Goal: Information Seeking & Learning: Learn about a topic

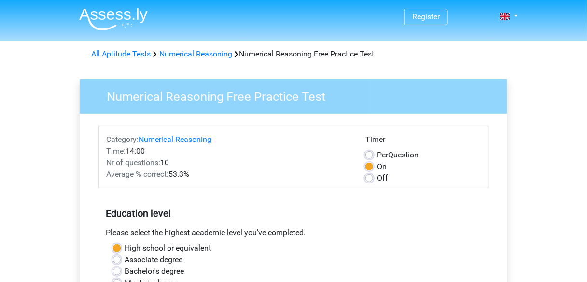
scroll to position [116, 0]
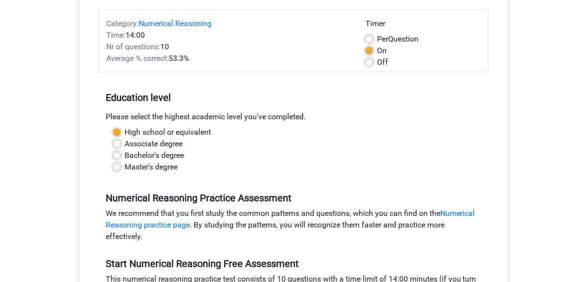
click at [146, 156] on label "Bachelor's degree" at bounding box center [154, 156] width 59 height 12
click at [121, 156] on input "Bachelor's degree" at bounding box center [117, 155] width 8 height 10
radio input "true"
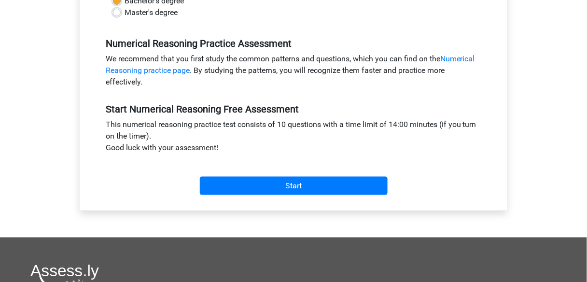
scroll to position [309, 0]
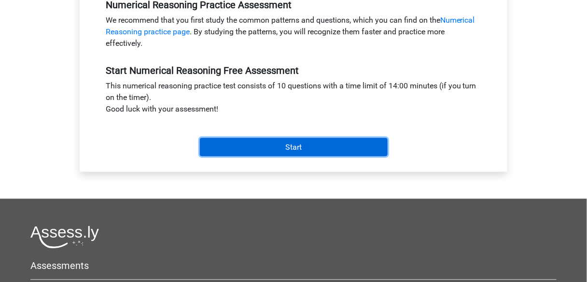
click at [306, 145] on input "Start" at bounding box center [294, 147] width 188 height 18
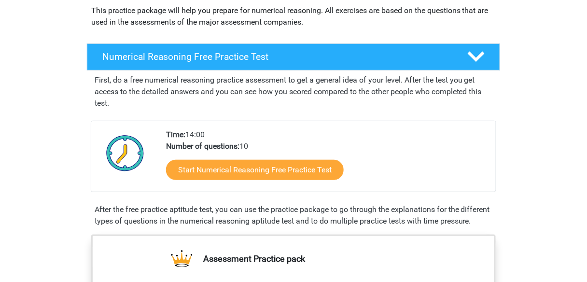
scroll to position [77, 0]
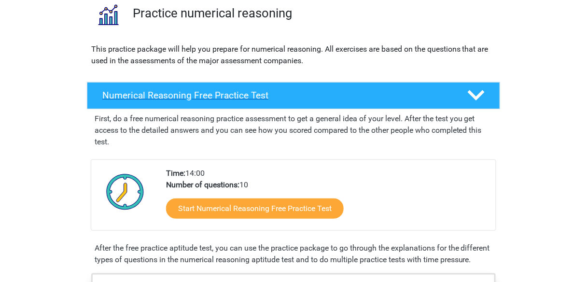
click at [482, 97] on icon at bounding box center [476, 95] width 17 height 17
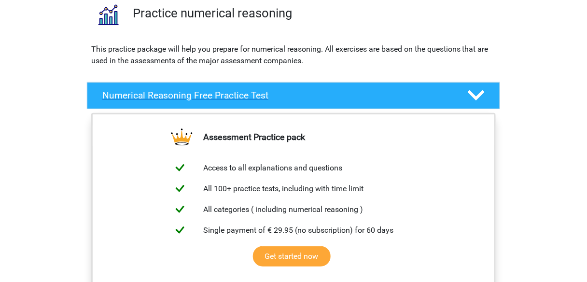
click at [482, 97] on icon at bounding box center [476, 95] width 17 height 17
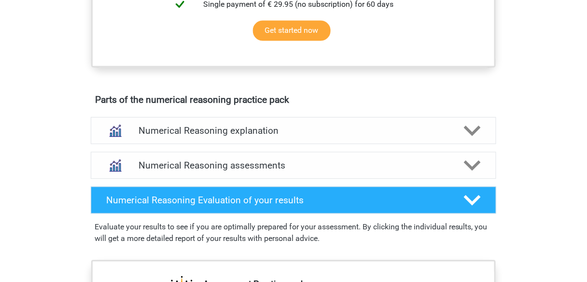
scroll to position [502, 0]
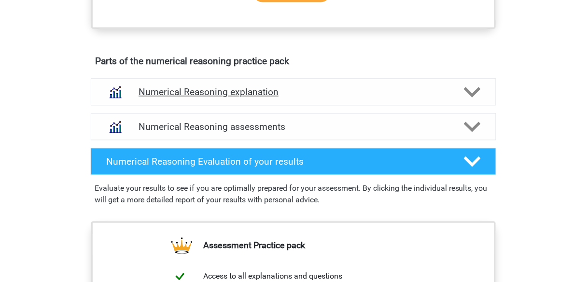
click at [406, 97] on h4 "Numerical Reasoning explanation" at bounding box center [294, 91] width 310 height 11
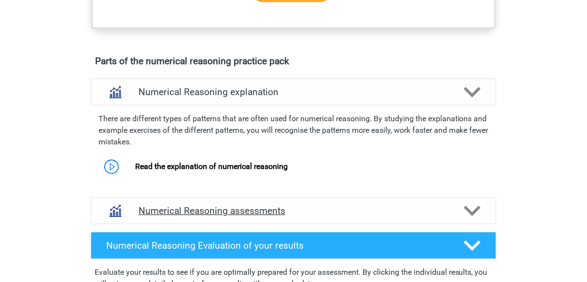
click at [394, 224] on div "Numerical Reasoning assessments" at bounding box center [293, 210] width 405 height 27
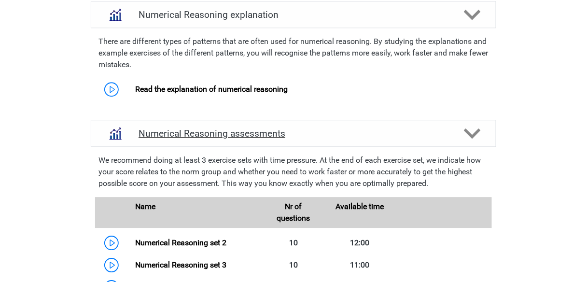
scroll to position [656, 0]
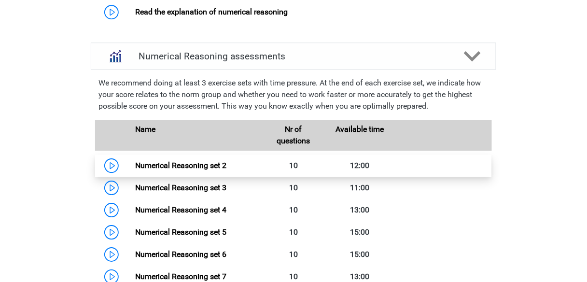
click at [135, 170] on link "Numerical Reasoning set 2" at bounding box center [180, 165] width 91 height 9
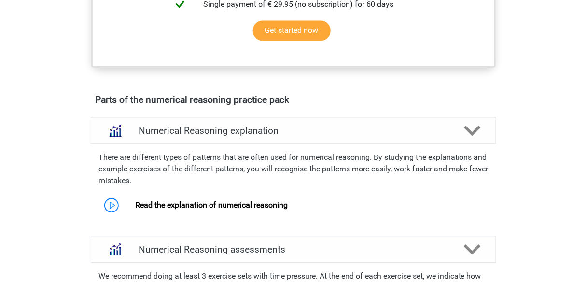
scroll to position [541, 0]
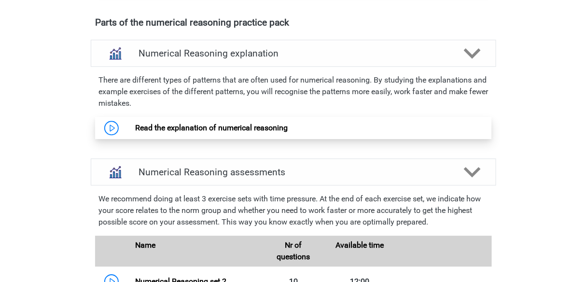
click at [267, 132] on link "Read the explanation of numerical reasoning" at bounding box center [211, 127] width 153 height 9
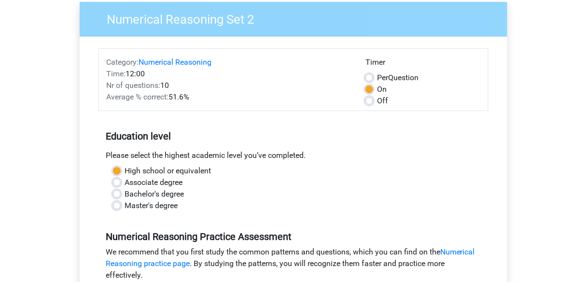
scroll to position [193, 0]
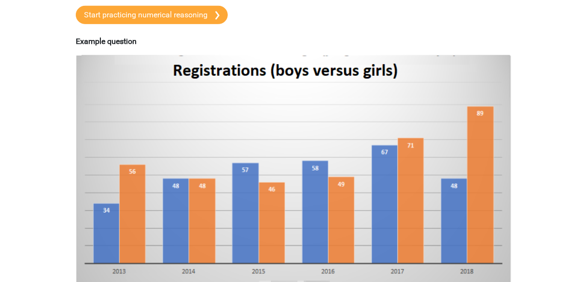
scroll to position [39, 0]
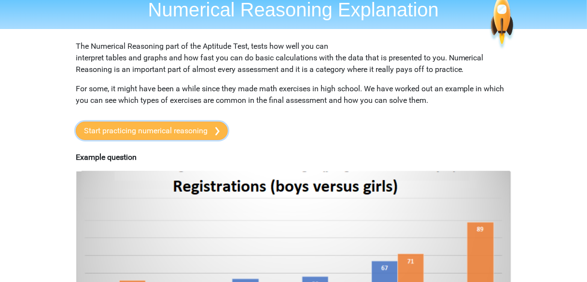
click at [209, 129] on link "Start practicing numerical reasoning" at bounding box center [152, 131] width 152 height 18
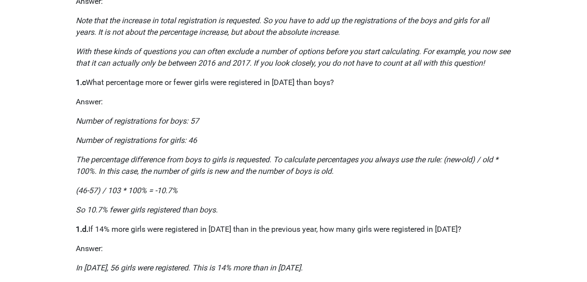
scroll to position [734, 0]
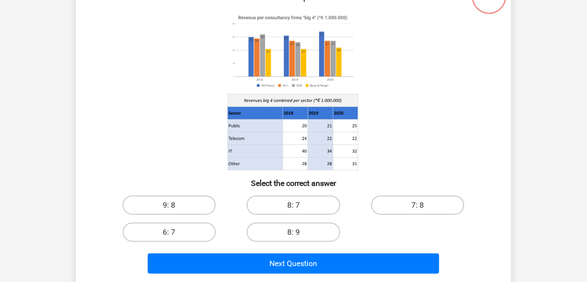
scroll to position [39, 0]
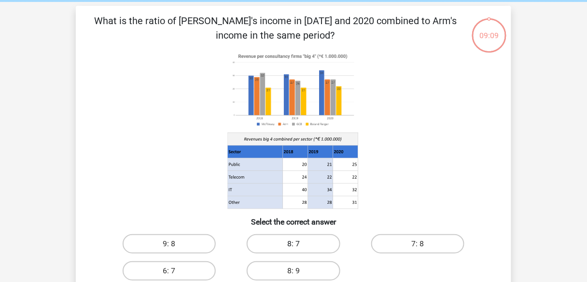
click at [323, 245] on label "8: 7" at bounding box center [293, 243] width 93 height 19
click at [300, 245] on input "8: 7" at bounding box center [296, 247] width 6 height 6
radio input "true"
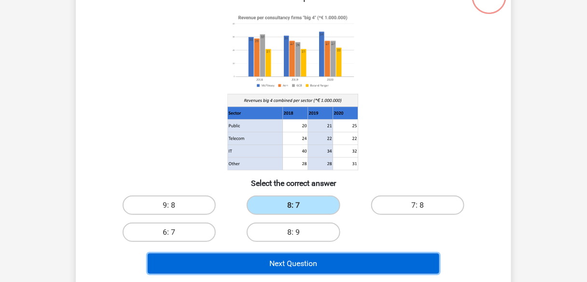
click at [341, 262] on button "Next Question" at bounding box center [294, 263] width 292 height 20
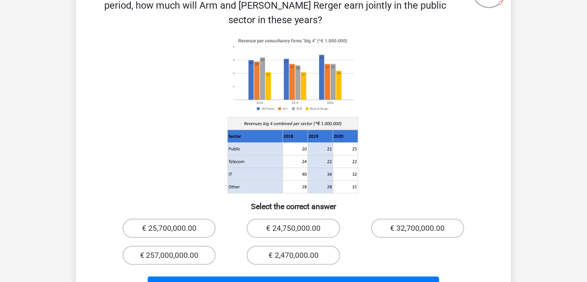
scroll to position [44, 0]
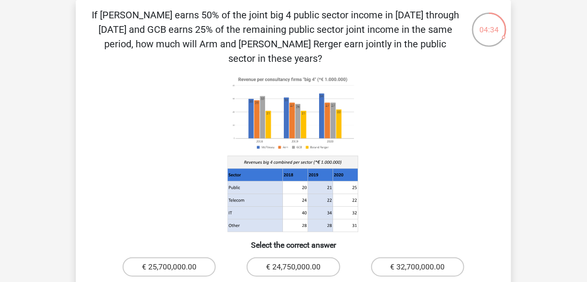
click at [432, 236] on div "If McFlinsey earns 50% of the joint big 4 public sector income in 2018 through …" at bounding box center [294, 174] width 428 height 332
click at [416, 259] on label "€ 32,700,000.00" at bounding box center [417, 266] width 93 height 19
click at [418, 267] on input "€ 32,700,000.00" at bounding box center [421, 270] width 6 height 6
radio input "true"
click at [413, 258] on label "€ 32,700,000.00" at bounding box center [417, 266] width 93 height 19
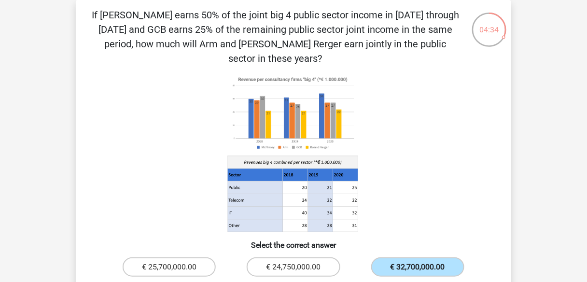
click at [418, 267] on input "€ 32,700,000.00" at bounding box center [421, 270] width 6 height 6
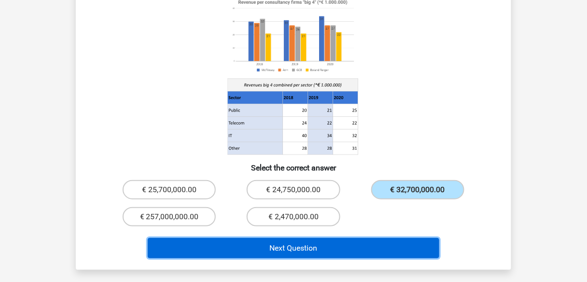
click at [335, 238] on button "Next Question" at bounding box center [294, 248] width 292 height 20
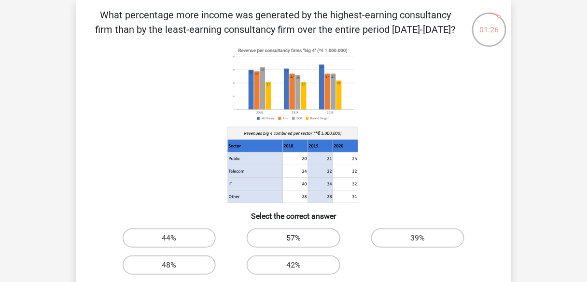
click at [328, 231] on label "57%" at bounding box center [293, 237] width 93 height 19
click at [300, 238] on input "57%" at bounding box center [296, 241] width 6 height 6
radio input "true"
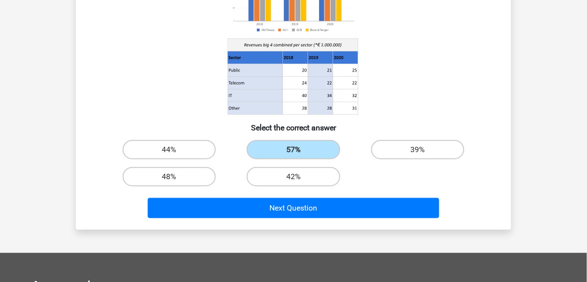
scroll to position [145, 0]
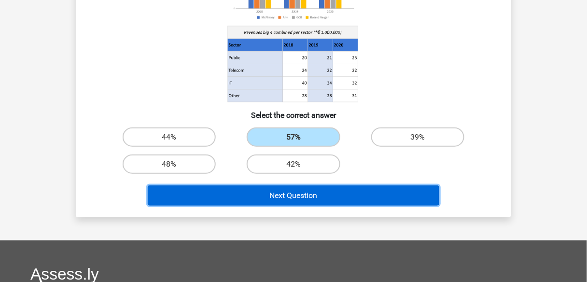
click at [374, 199] on button "Next Question" at bounding box center [294, 195] width 292 height 20
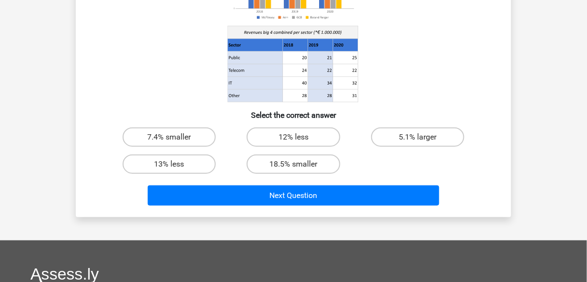
scroll to position [44, 0]
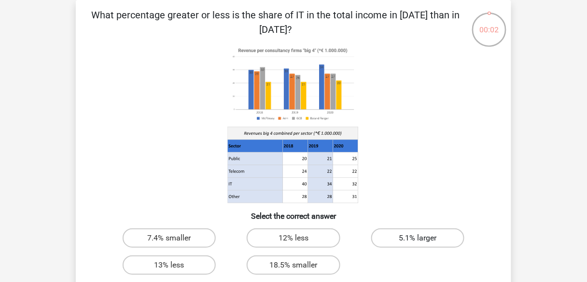
click at [433, 247] on label "5.1% larger" at bounding box center [417, 237] width 93 height 19
click at [424, 244] on input "5.1% larger" at bounding box center [421, 241] width 6 height 6
radio input "true"
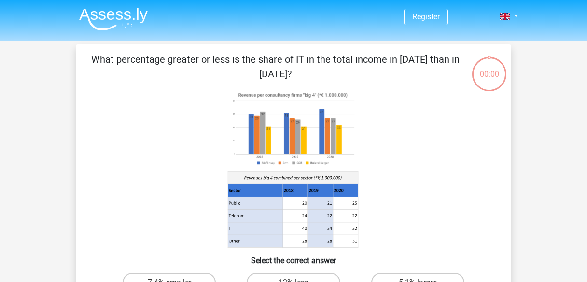
scroll to position [44, 0]
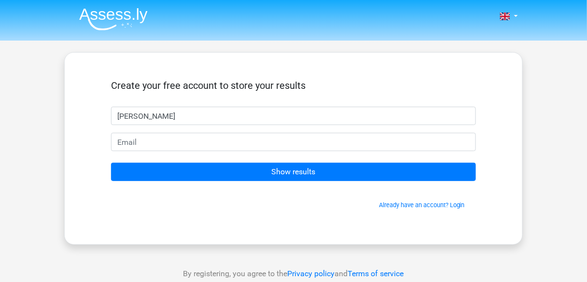
type input "Adil"
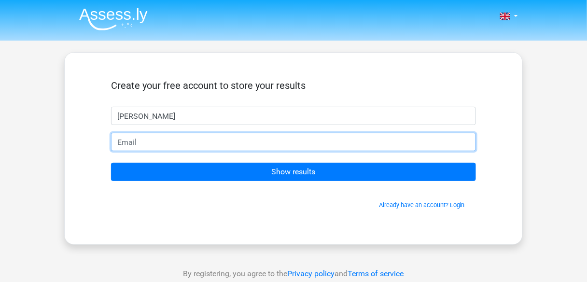
click at [303, 137] on input "email" at bounding box center [293, 142] width 365 height 18
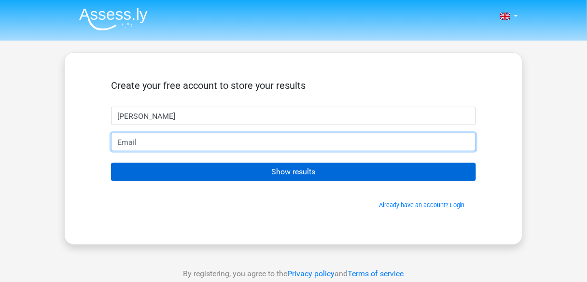
type input "[EMAIL_ADDRESS][DOMAIN_NAME]"
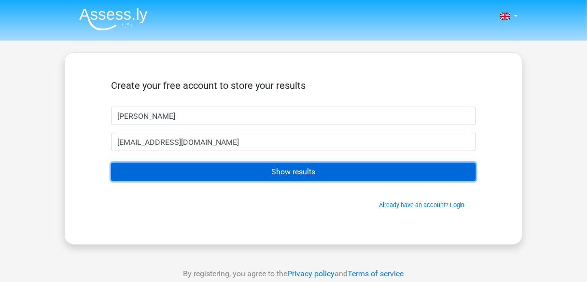
click at [243, 170] on input "Show results" at bounding box center [293, 172] width 365 height 18
